Goal: Task Accomplishment & Management: Complete application form

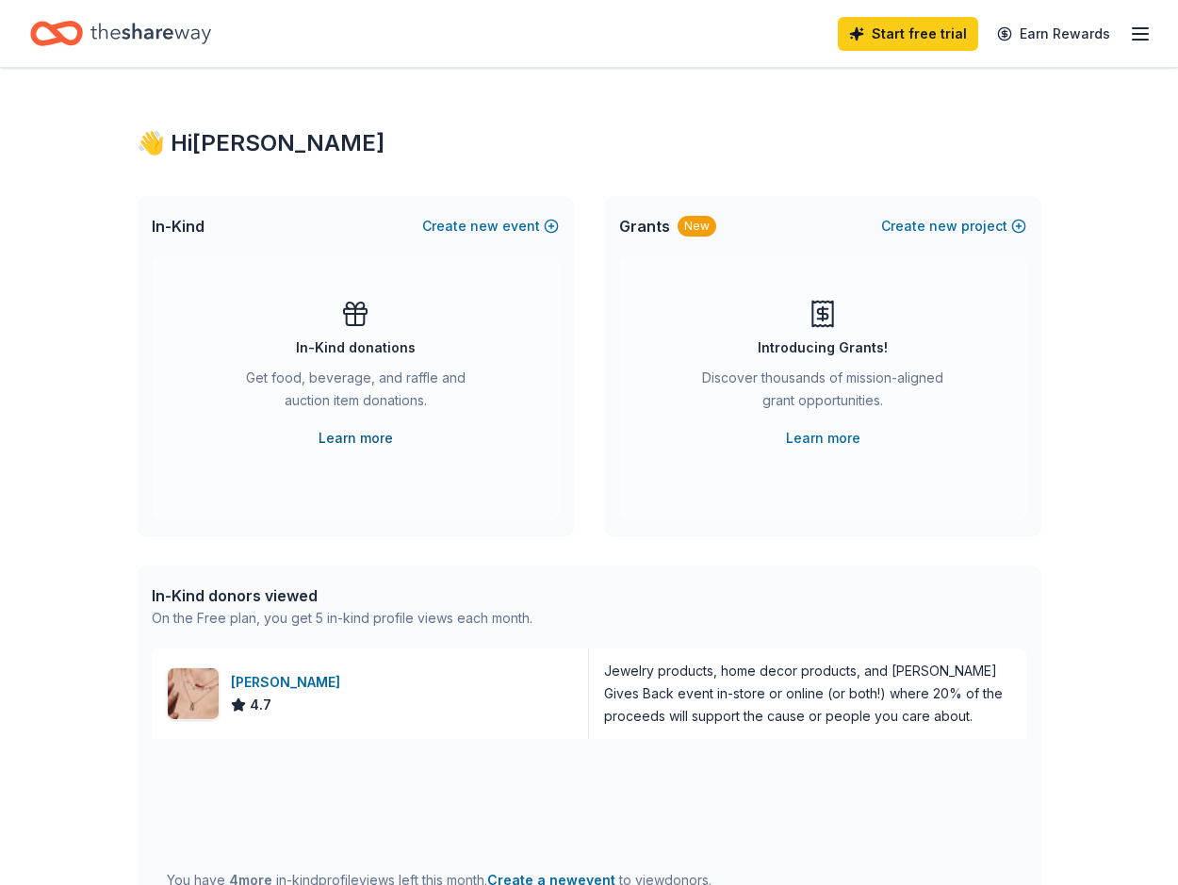
click at [344, 432] on link "Learn more" at bounding box center [355, 438] width 74 height 23
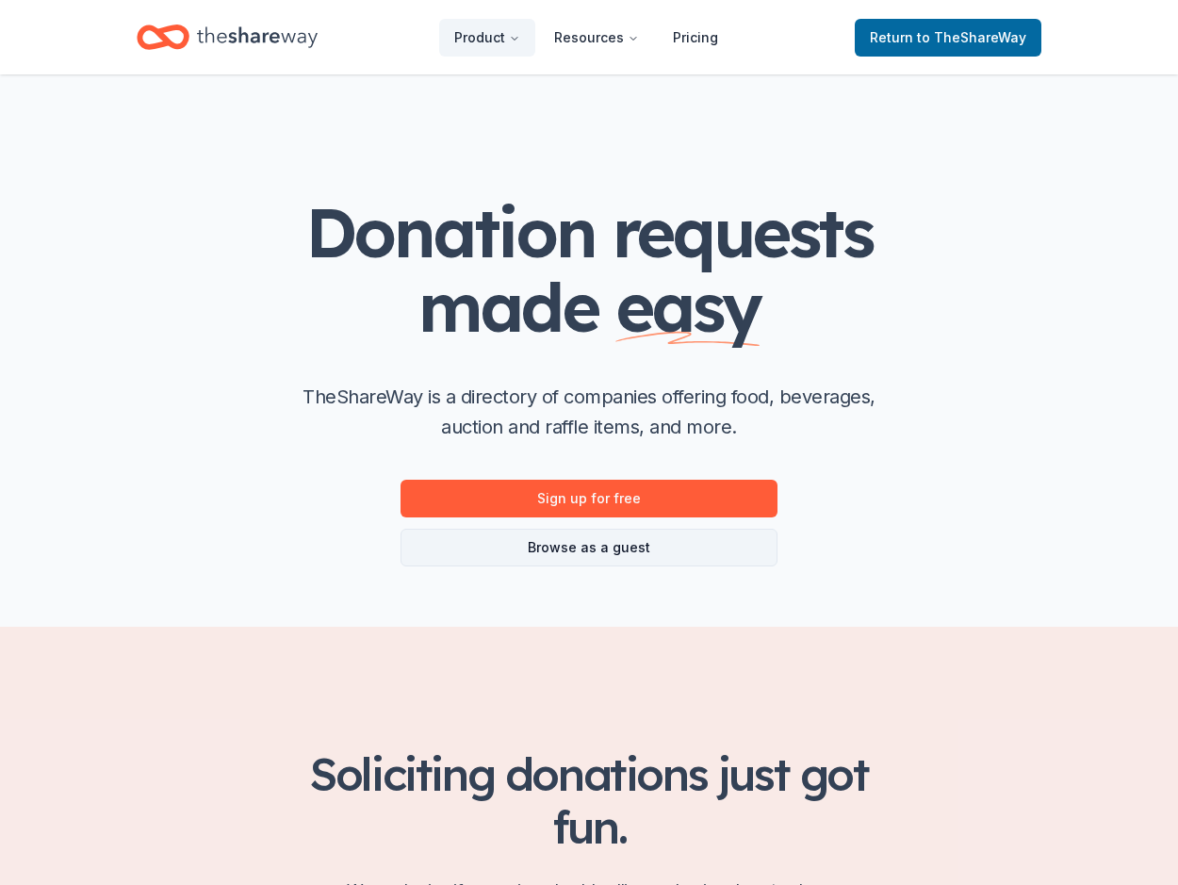
click at [626, 551] on link "Browse as a guest" at bounding box center [588, 547] width 377 height 38
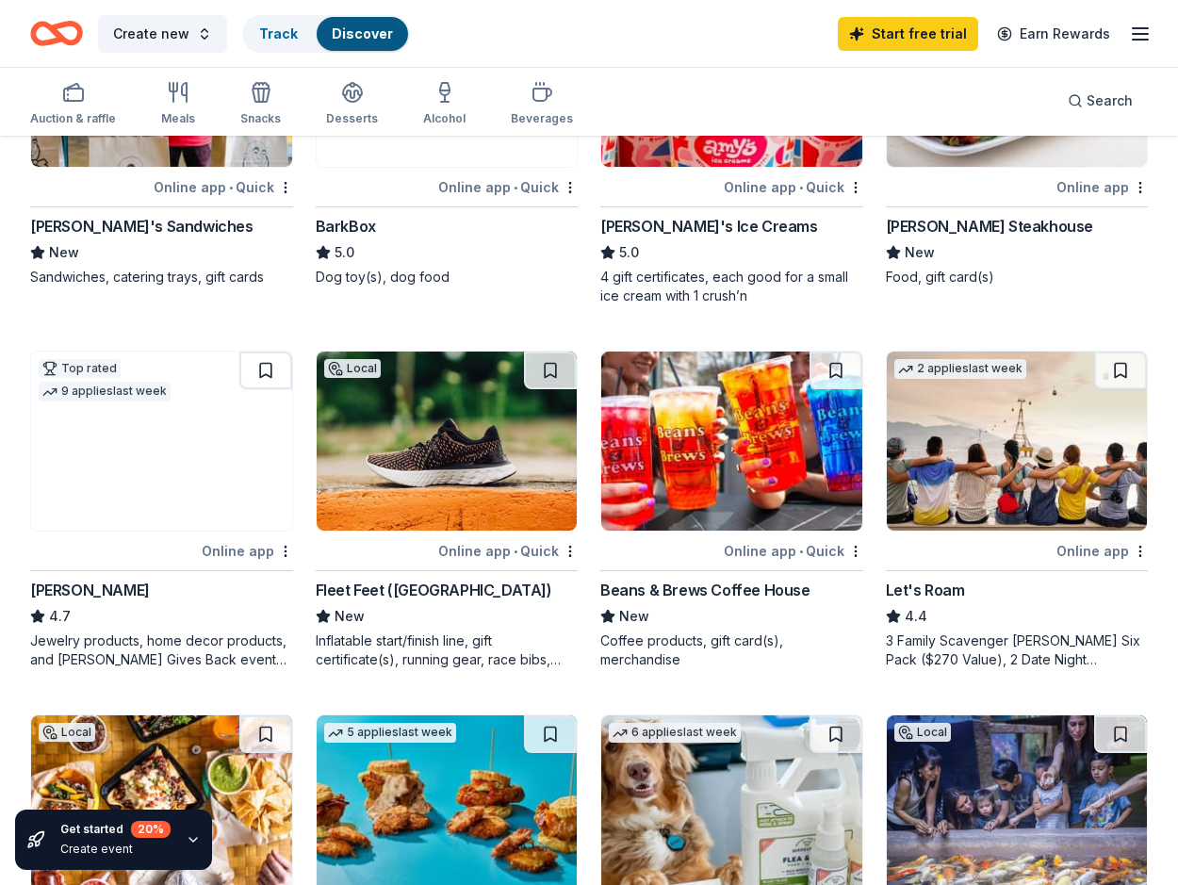
scroll to position [662, 0]
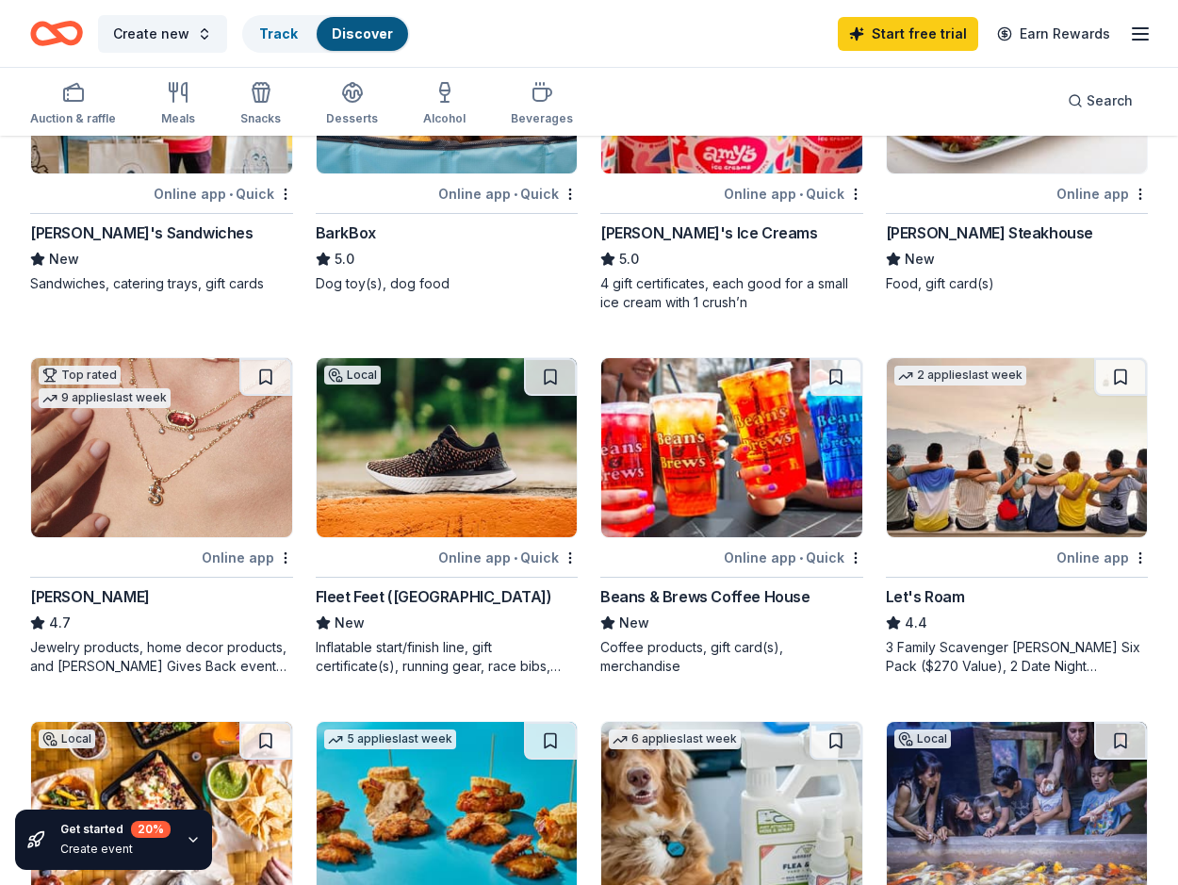
click at [262, 557] on div "Online app" at bounding box center [247, 557] width 91 height 24
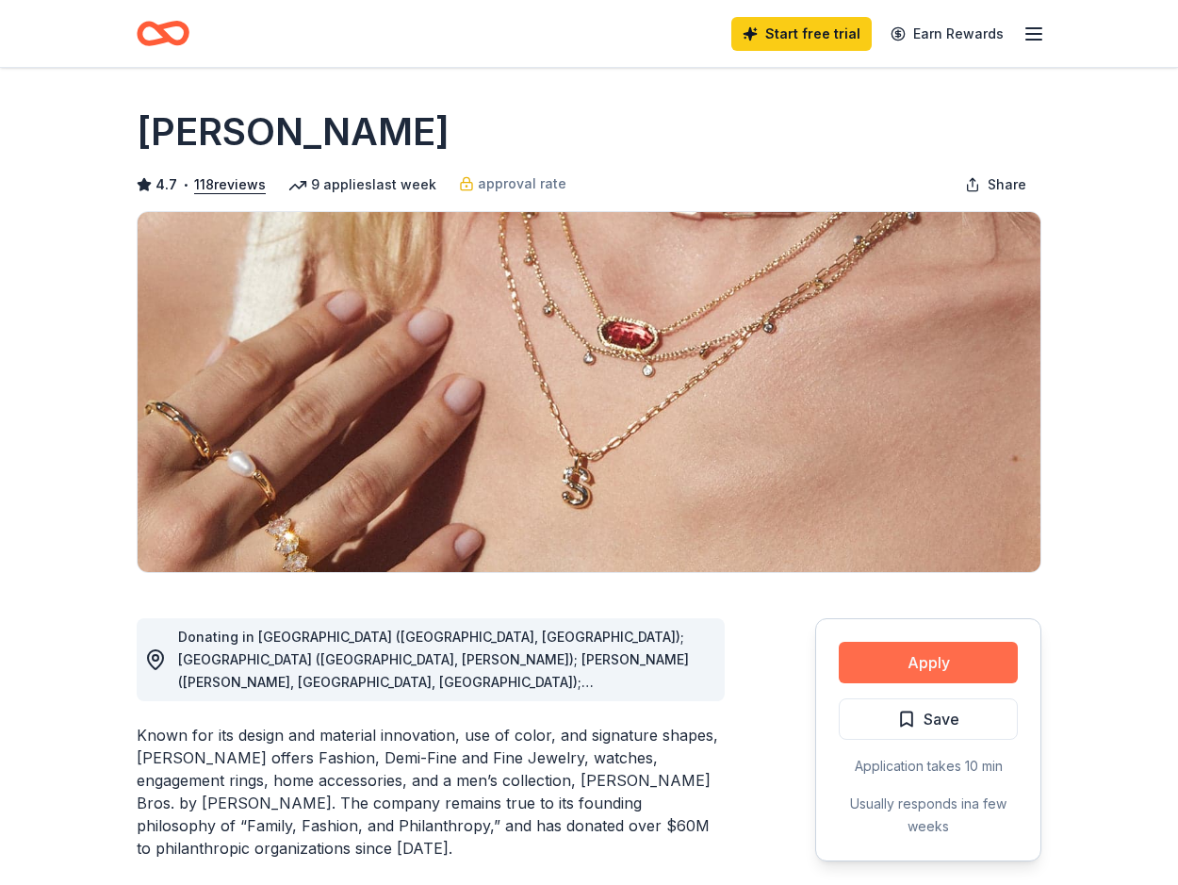
click at [934, 657] on button "Apply" at bounding box center [927, 662] width 179 height 41
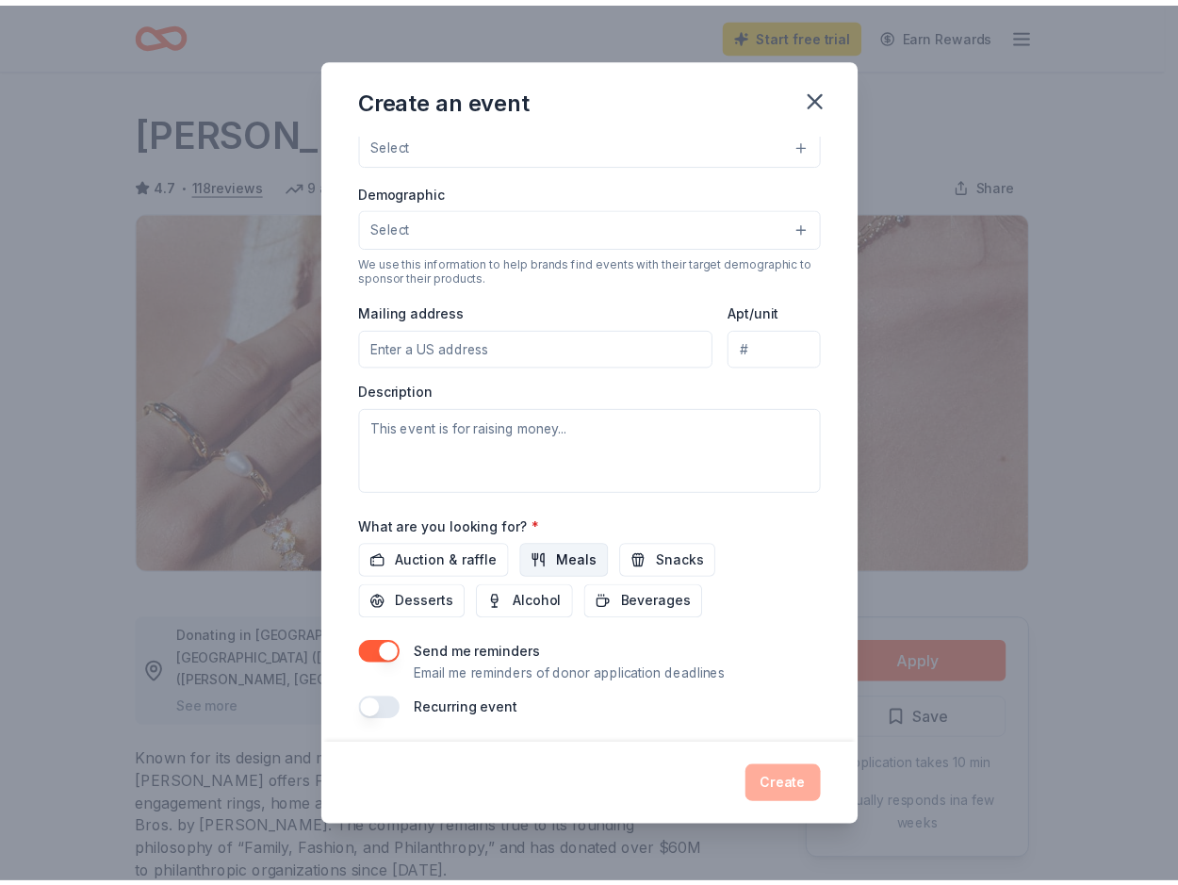
scroll to position [289, 0]
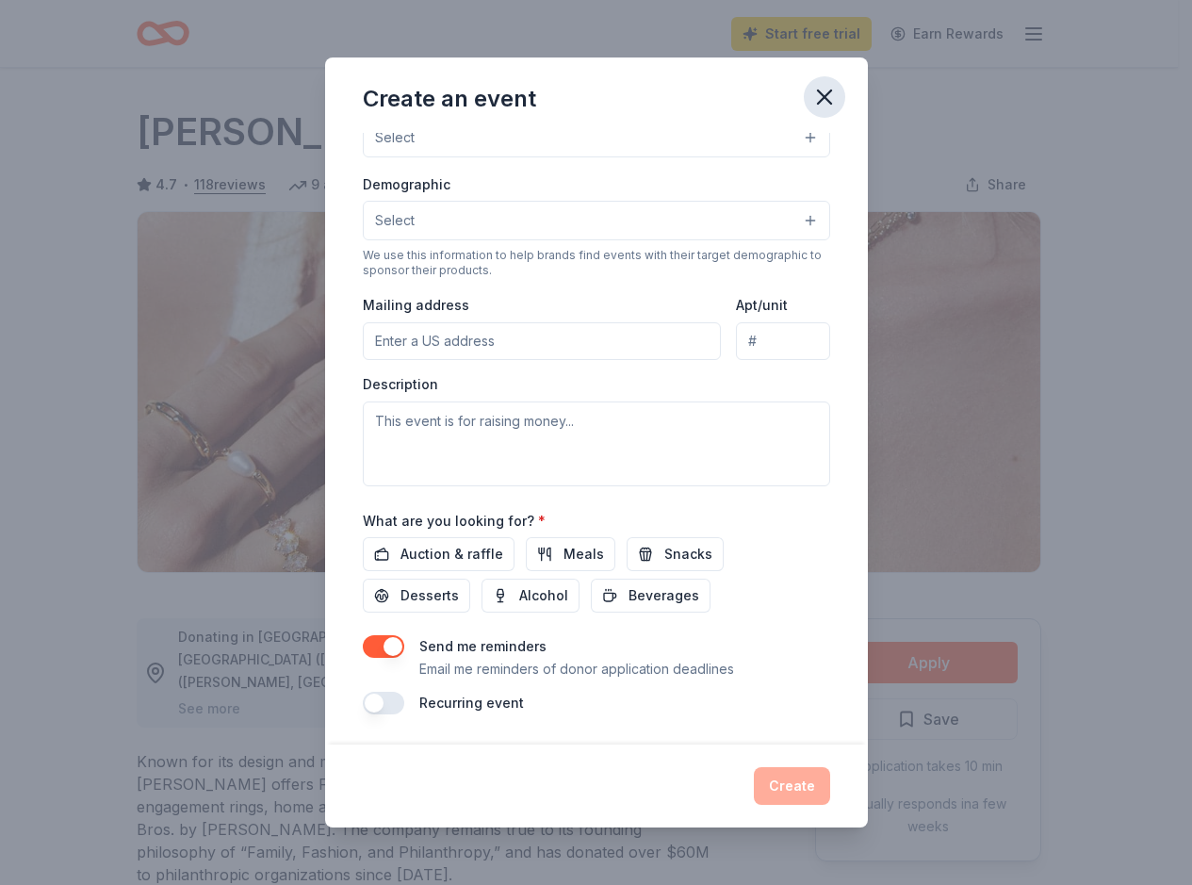
click at [824, 95] on icon "button" at bounding box center [824, 97] width 26 height 26
